Goal: Information Seeking & Learning: Understand process/instructions

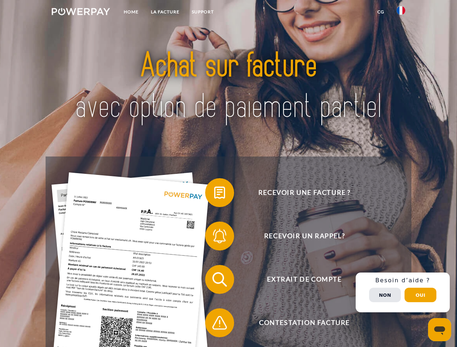
click at [81, 13] on img at bounding box center [81, 11] width 58 height 7
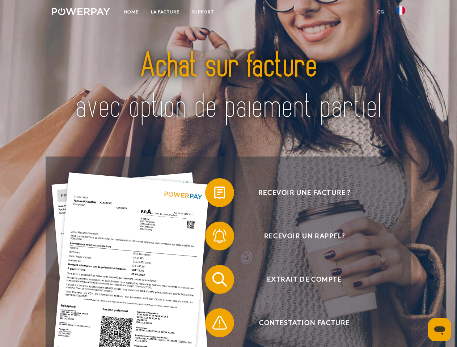
click at [401, 13] on img at bounding box center [400, 10] width 9 height 9
click at [380, 12] on link "CG" at bounding box center [380, 11] width 19 height 13
click at [214, 194] on span at bounding box center [209, 193] width 36 height 36
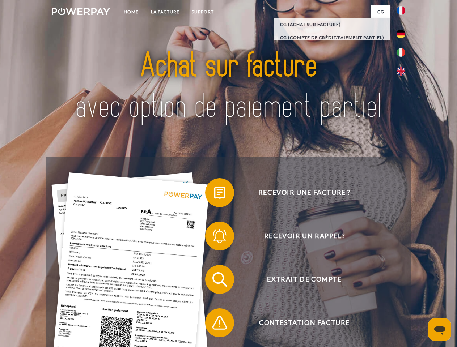
click at [214, 238] on span at bounding box center [209, 236] width 36 height 36
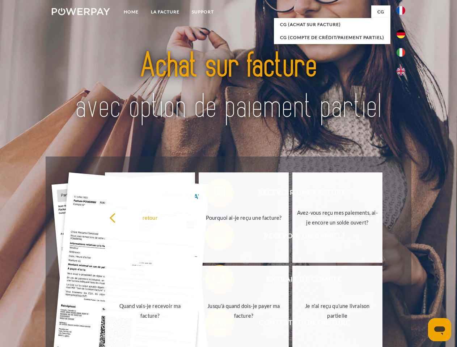
click at [214, 281] on link "Jusqu'à quand dois-je payer ma facture?" at bounding box center [244, 311] width 90 height 90
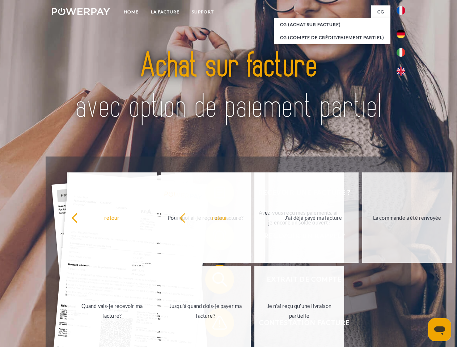
click at [214, 324] on span at bounding box center [209, 323] width 36 height 36
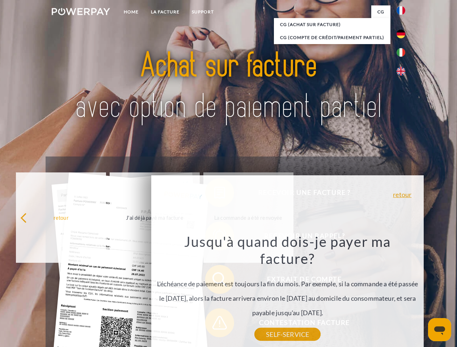
click at [402, 293] on div "Recevoir une facture ? Recevoir un rappel? Extrait de compte retour" at bounding box center [228, 301] width 365 height 289
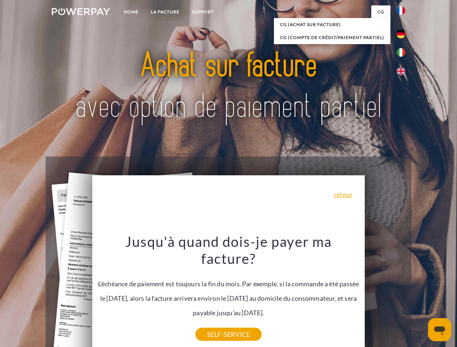
click at [385, 294] on span "Extrait de compte" at bounding box center [304, 279] width 177 height 29
click at [420, 295] on header "Home LA FACTURE Support" at bounding box center [228, 249] width 457 height 499
